Goal: Entertainment & Leisure: Consume media (video, audio)

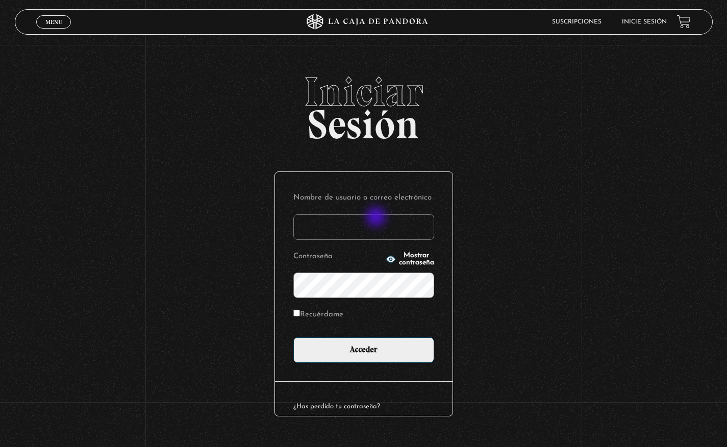
type input "[EMAIL_ADDRESS][DOMAIN_NAME]"
click at [293, 337] on input "Acceder" at bounding box center [363, 350] width 141 height 26
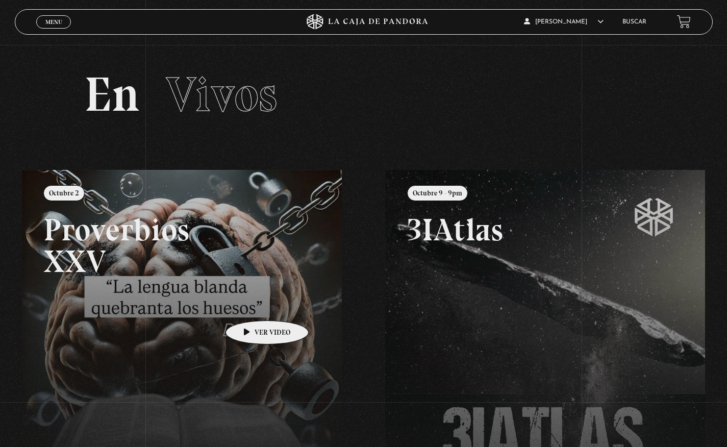
click at [251, 305] on link at bounding box center [385, 393] width 727 height 447
